Goal: Transaction & Acquisition: Download file/media

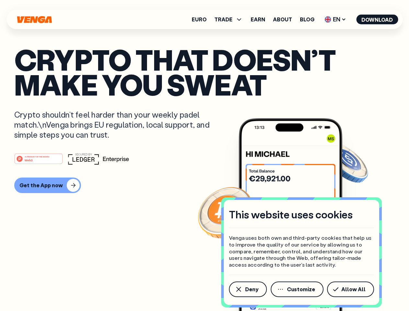
click at [204, 155] on div "#1 PRODUCT OF THE MONTH Web3" at bounding box center [204, 159] width 380 height 12
click at [247, 289] on span "Deny" at bounding box center [251, 288] width 13 height 5
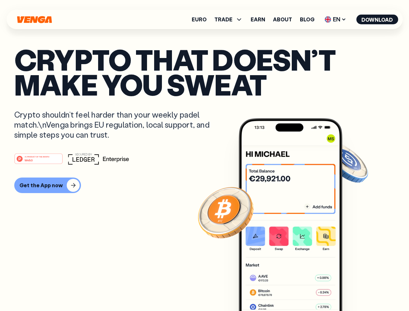
click at [297, 289] on img at bounding box center [291, 226] width 104 height 217
click at [352, 289] on article "Crypto that doesn’t make you sweat Crypto shouldn’t feel harder than your weekl…" at bounding box center [204, 168] width 380 height 243
click at [230, 19] on span "TRADE" at bounding box center [223, 19] width 18 height 5
click at [335, 19] on span "EN" at bounding box center [335, 19] width 26 height 10
click at [377, 19] on button "Download" at bounding box center [377, 20] width 42 height 10
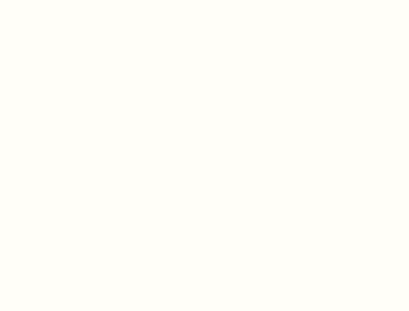
click at [204, 0] on html "This website uses cookies Venga uses both own and third-party cookies that help…" at bounding box center [204, 0] width 409 height 0
click at [47, 0] on html "This website uses cookies Venga uses both own and third-party cookies that help…" at bounding box center [204, 0] width 409 height 0
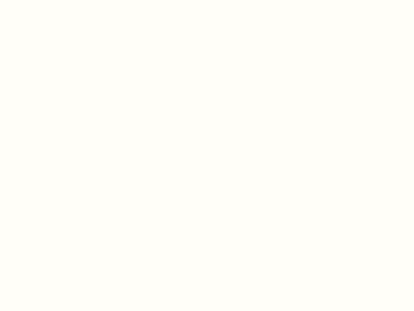
click at [39, 0] on html "This website uses cookies Venga uses both own and third-party cookies that help…" at bounding box center [207, 0] width 414 height 0
